Goal: Check status

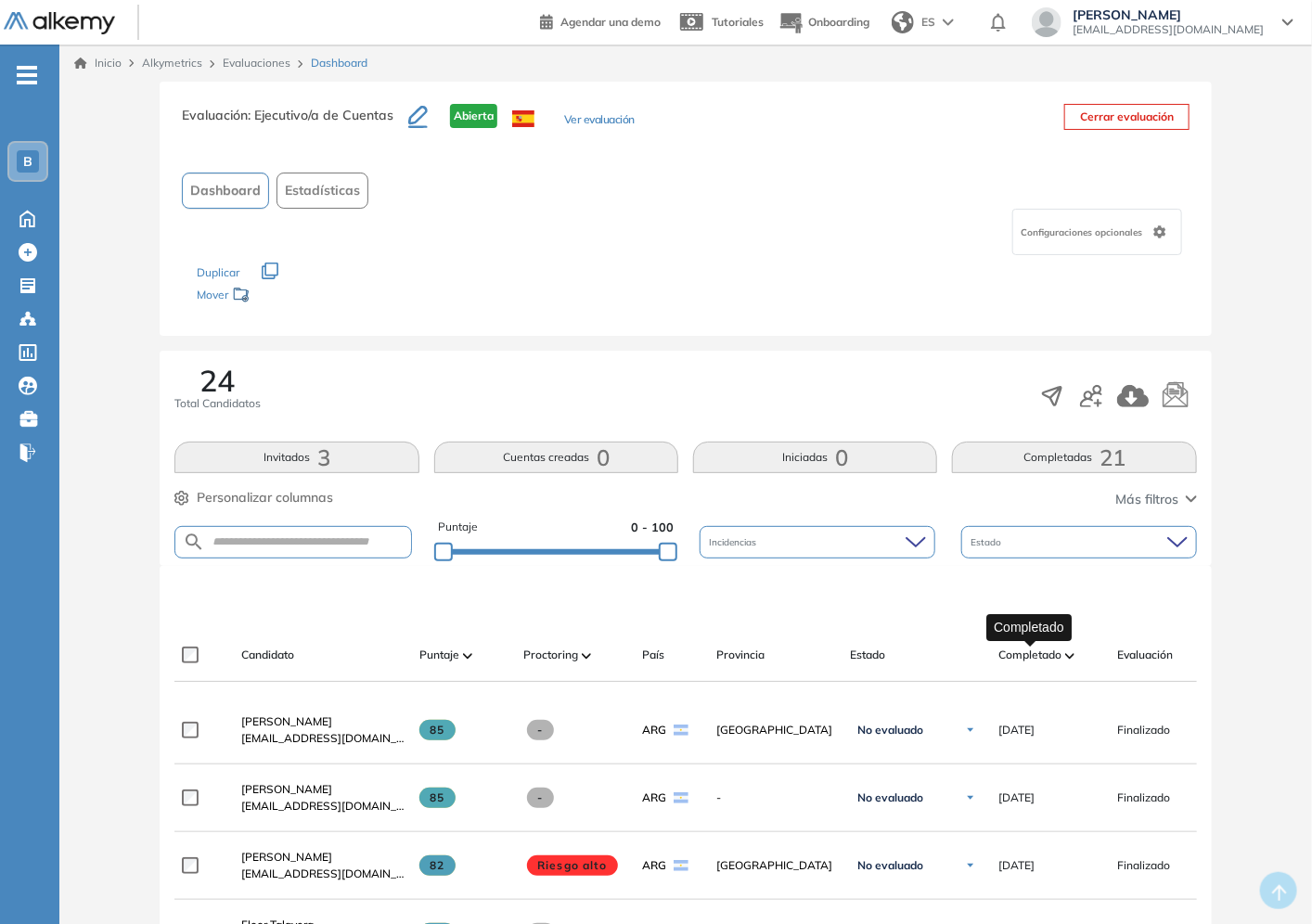
click at [1037, 649] on span "Completado" at bounding box center [1029, 654] width 63 height 16
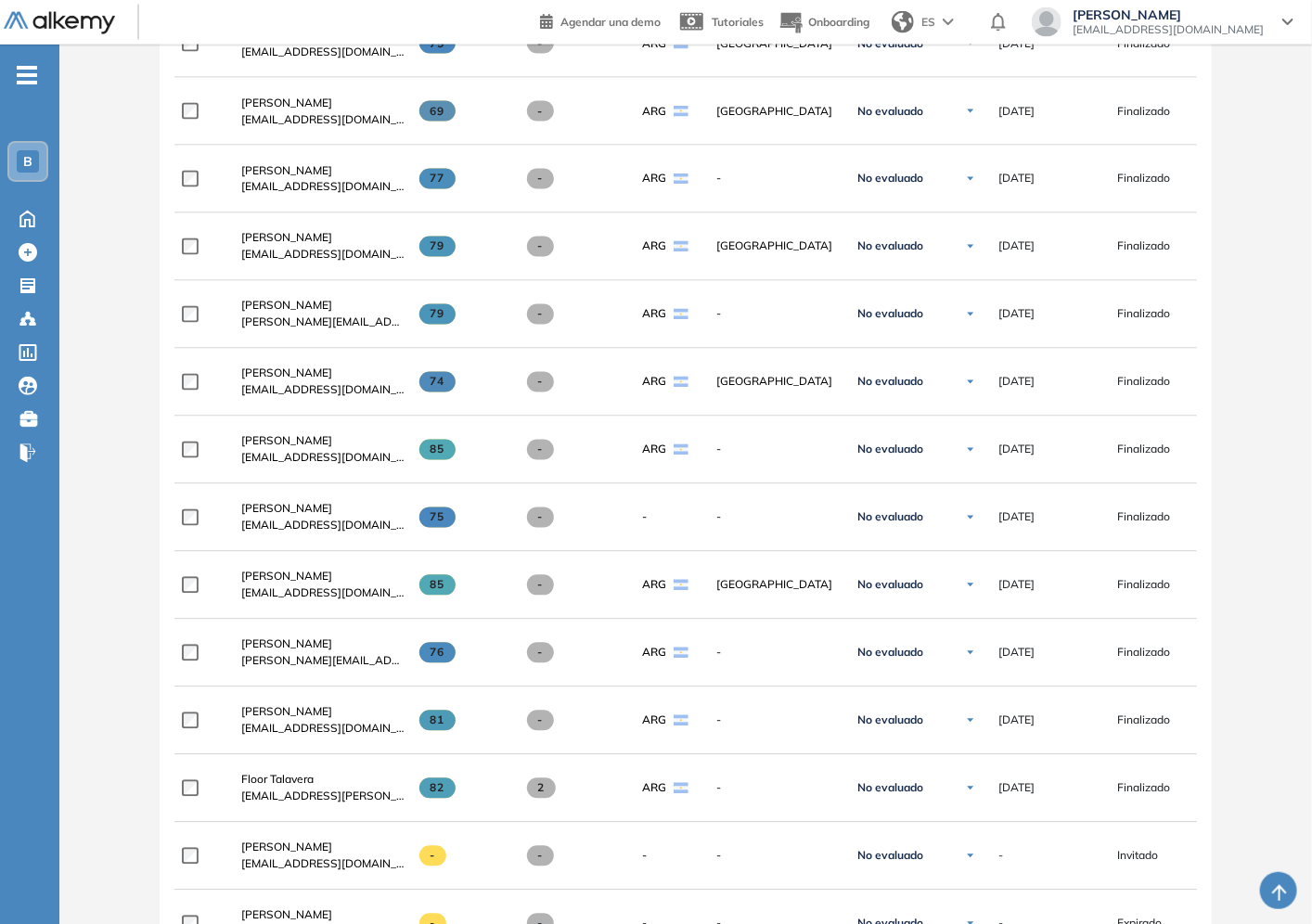
scroll to position [1709, 0]
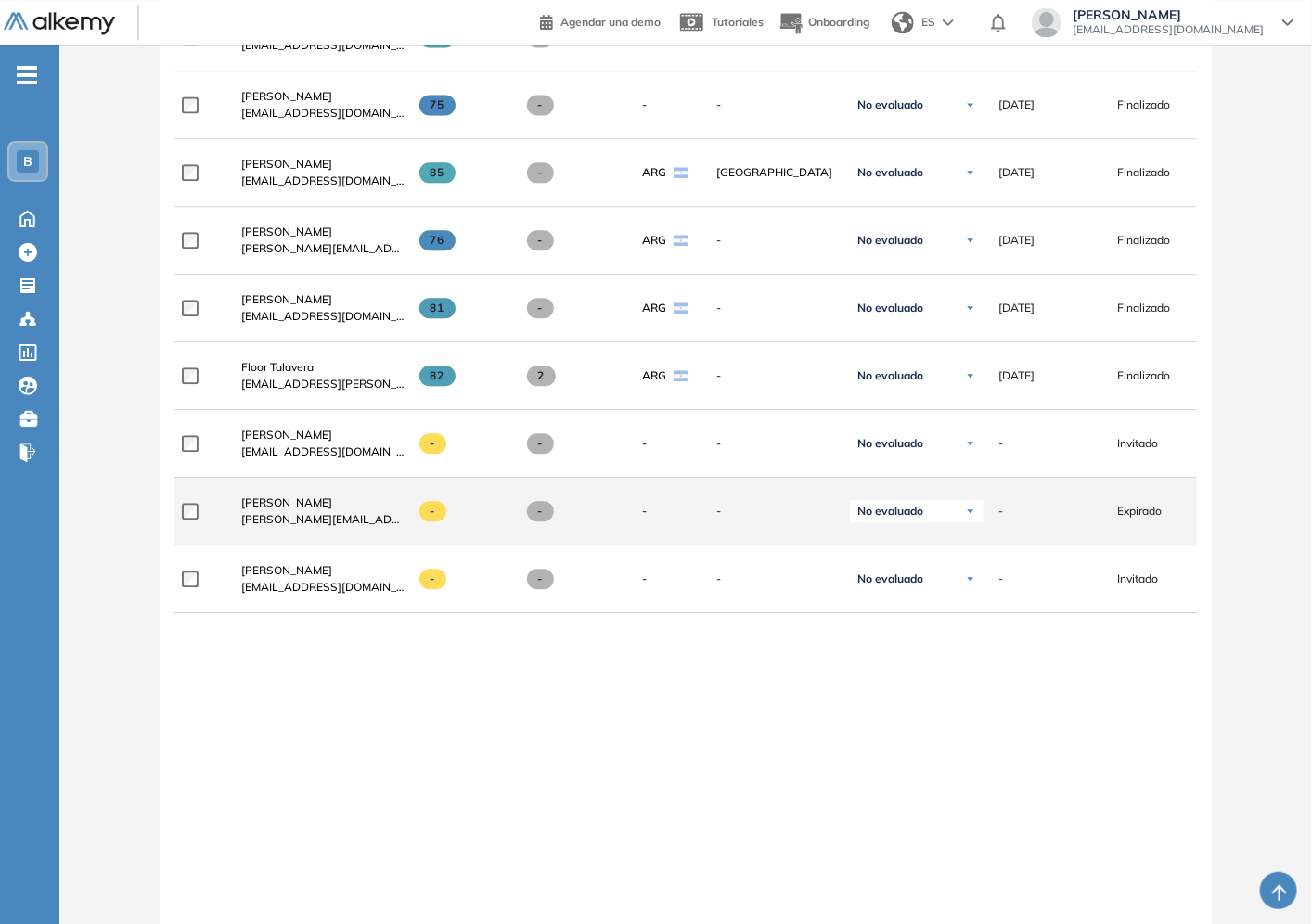
drag, startPoint x: 463, startPoint y: 812, endPoint x: 526, endPoint y: 489, distance: 329.1
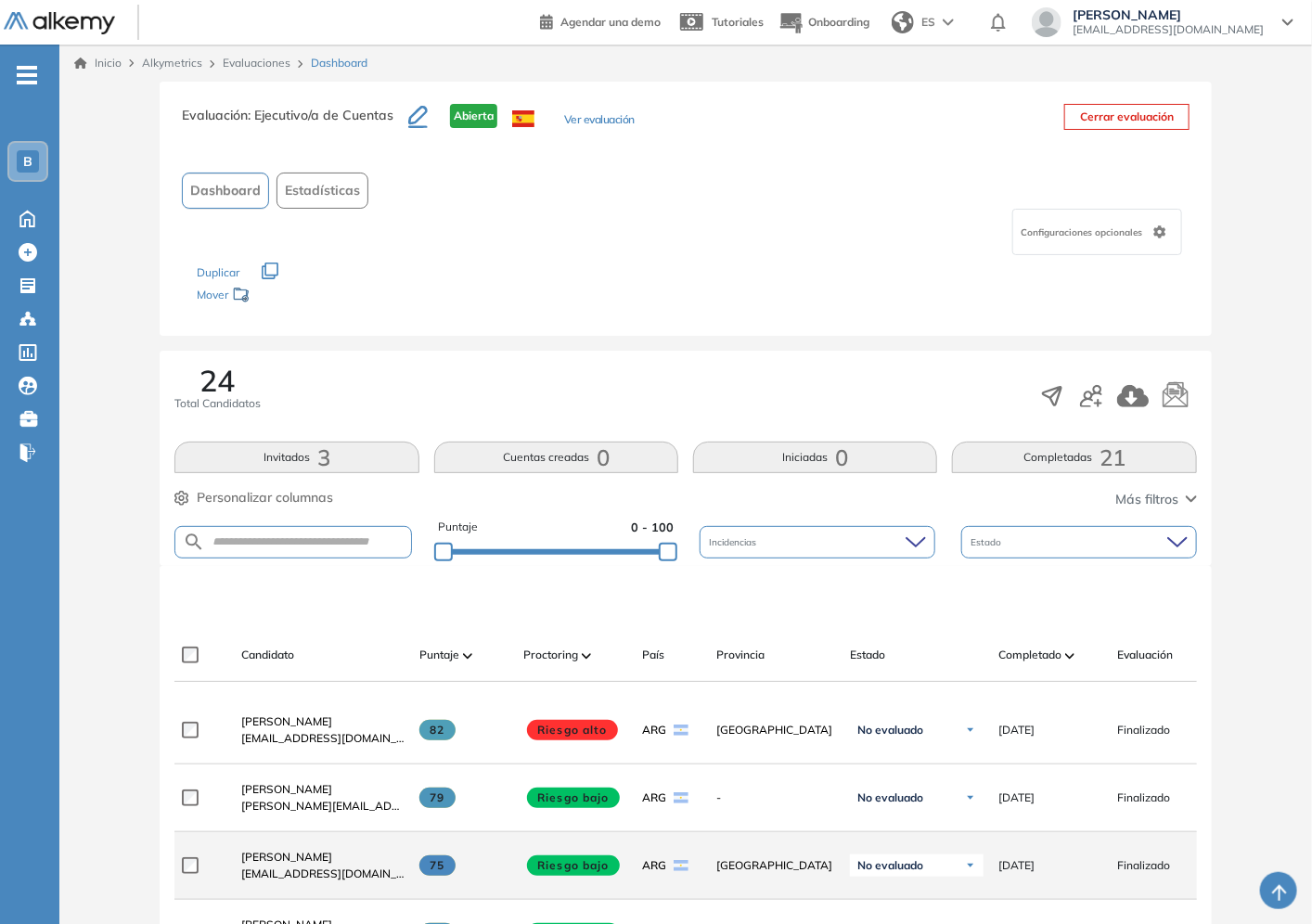
scroll to position [412, 0]
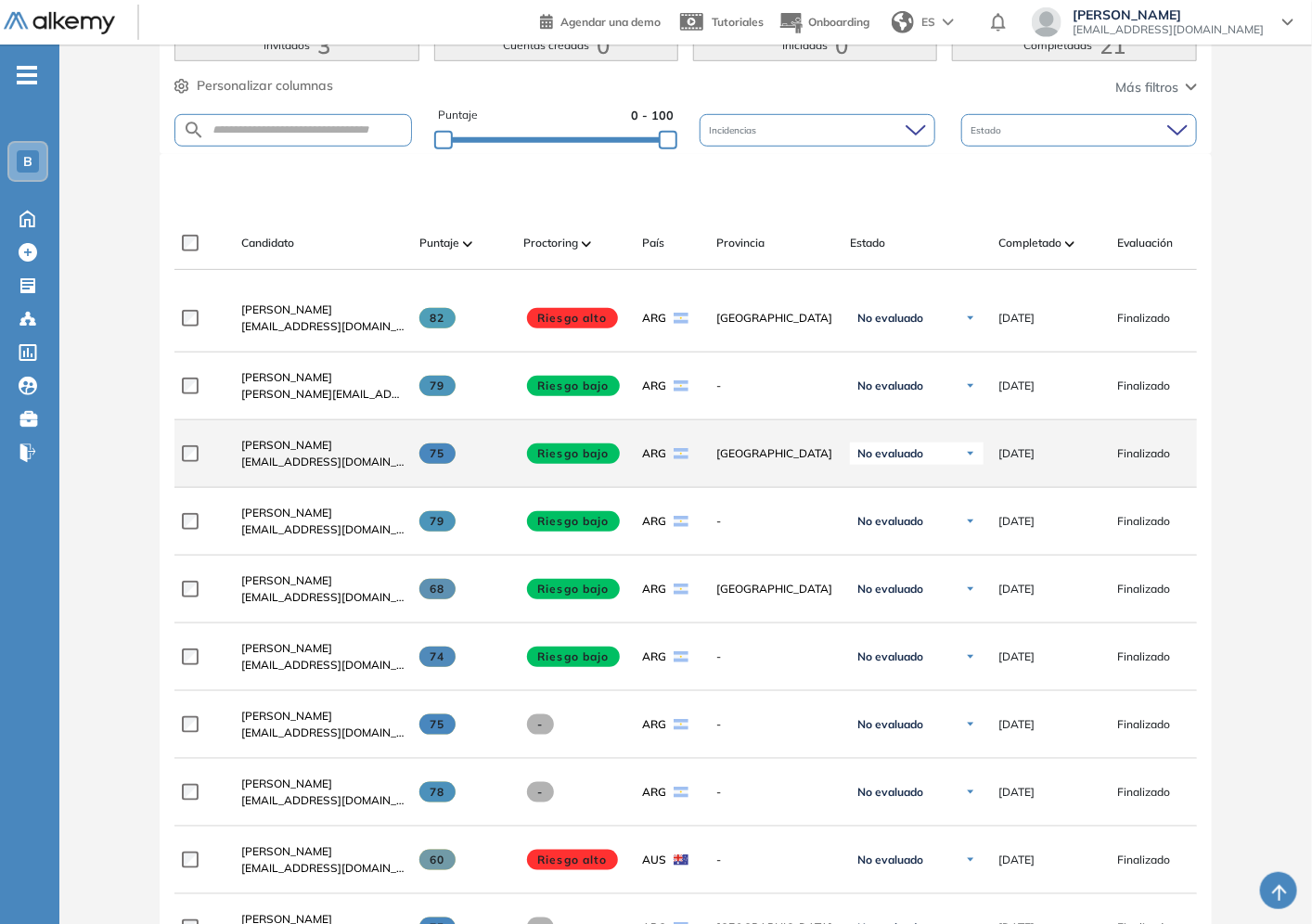
scroll to position [0, 0]
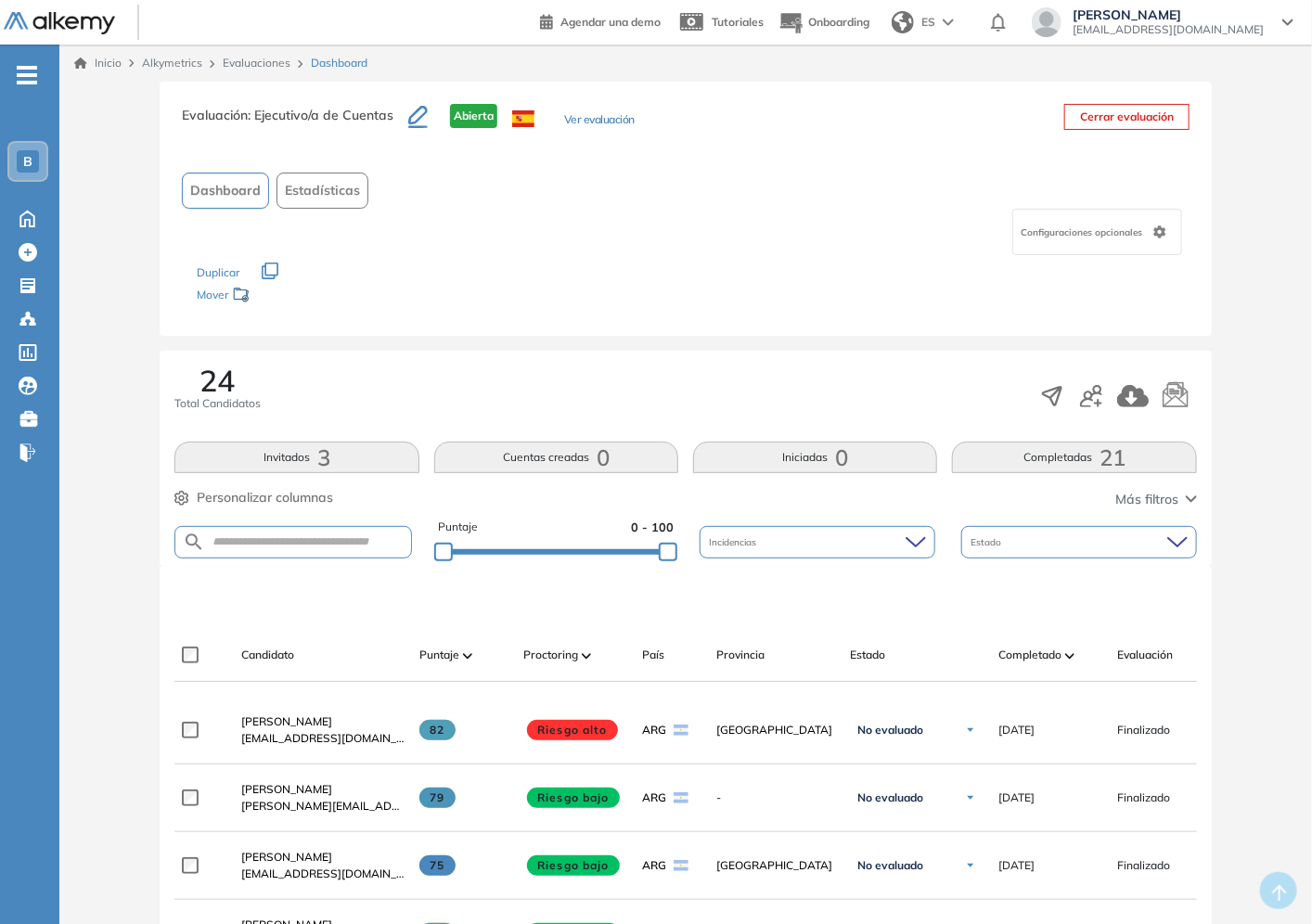
drag, startPoint x: 638, startPoint y: 386, endPoint x: 546, endPoint y: 357, distance: 96.5
click at [633, 383] on div "24 Total Candidatos" at bounding box center [685, 396] width 1022 height 61
drag, startPoint x: 181, startPoint y: 265, endPoint x: 358, endPoint y: 326, distance: 187.2
click at [358, 326] on div "Evaluación : Ejecutivo/a de Cuentas Abierta Ver evaluación Cerrar evaluación Da…" at bounding box center [685, 208] width 1052 height 254
click at [353, 319] on div "Evaluación : Ejecutivo/a de Cuentas Abierta Ver evaluación Cerrar evaluación Da…" at bounding box center [685, 208] width 1052 height 254
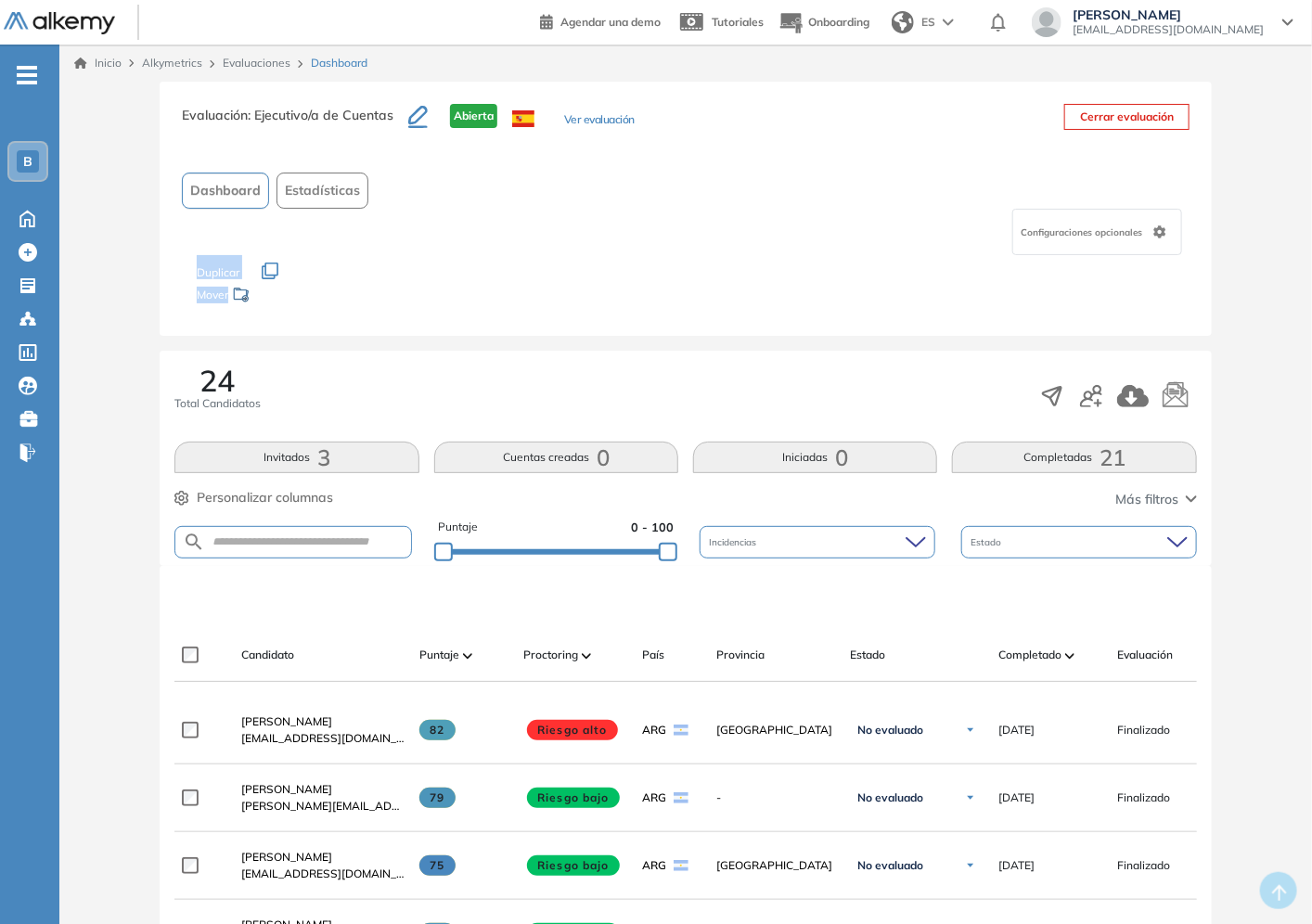
drag, startPoint x: 328, startPoint y: 321, endPoint x: 168, endPoint y: 232, distance: 183.1
click at [168, 232] on div "Evaluación : Ejecutivo/a de Cuentas Abierta Ver evaluación Cerrar evaluación Da…" at bounding box center [685, 208] width 1052 height 254
drag, startPoint x: 106, startPoint y: 412, endPoint x: 388, endPoint y: 484, distance: 291.0
